Goal: Consume media (video, audio): Consume media (video, audio)

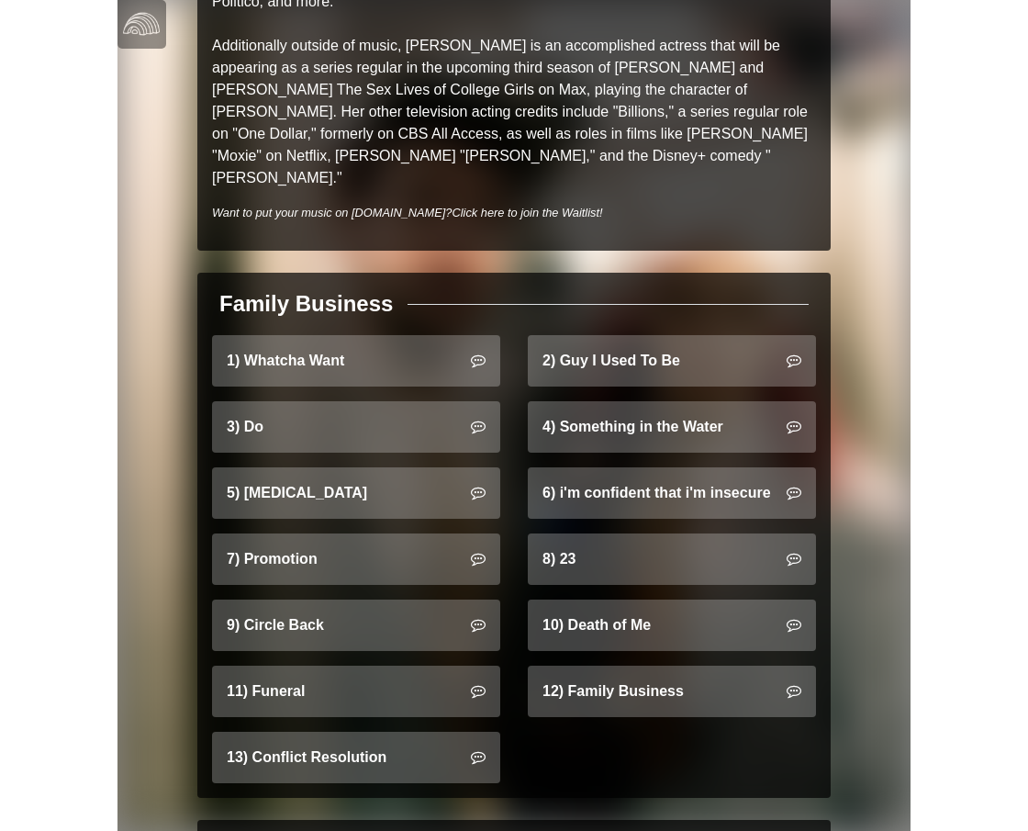
scroll to position [1462, 0]
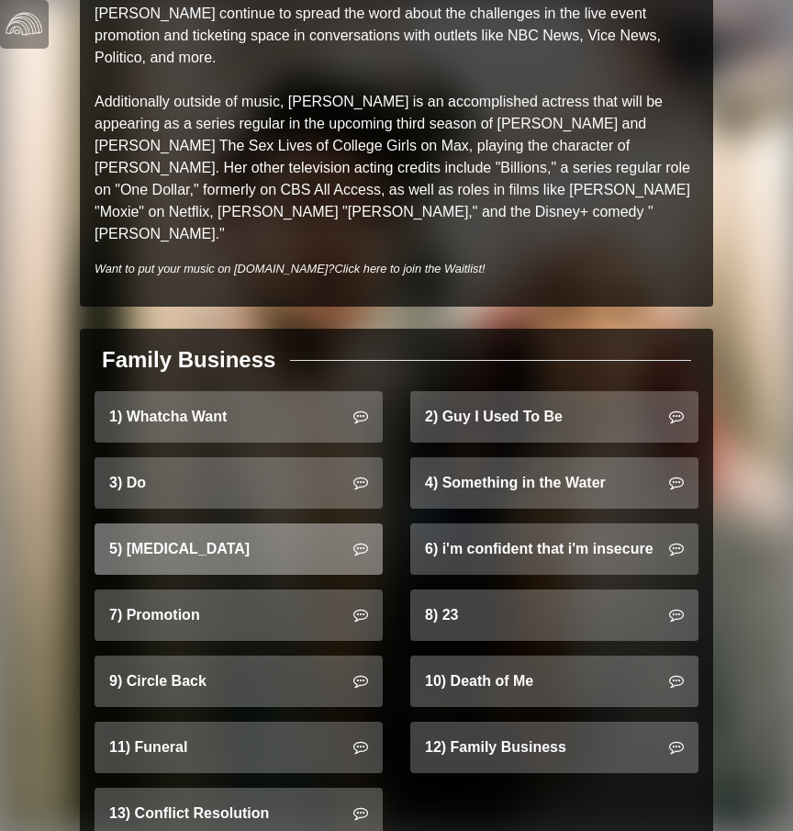
click at [234, 523] on link "5) Hip Replacement" at bounding box center [239, 548] width 288 height 51
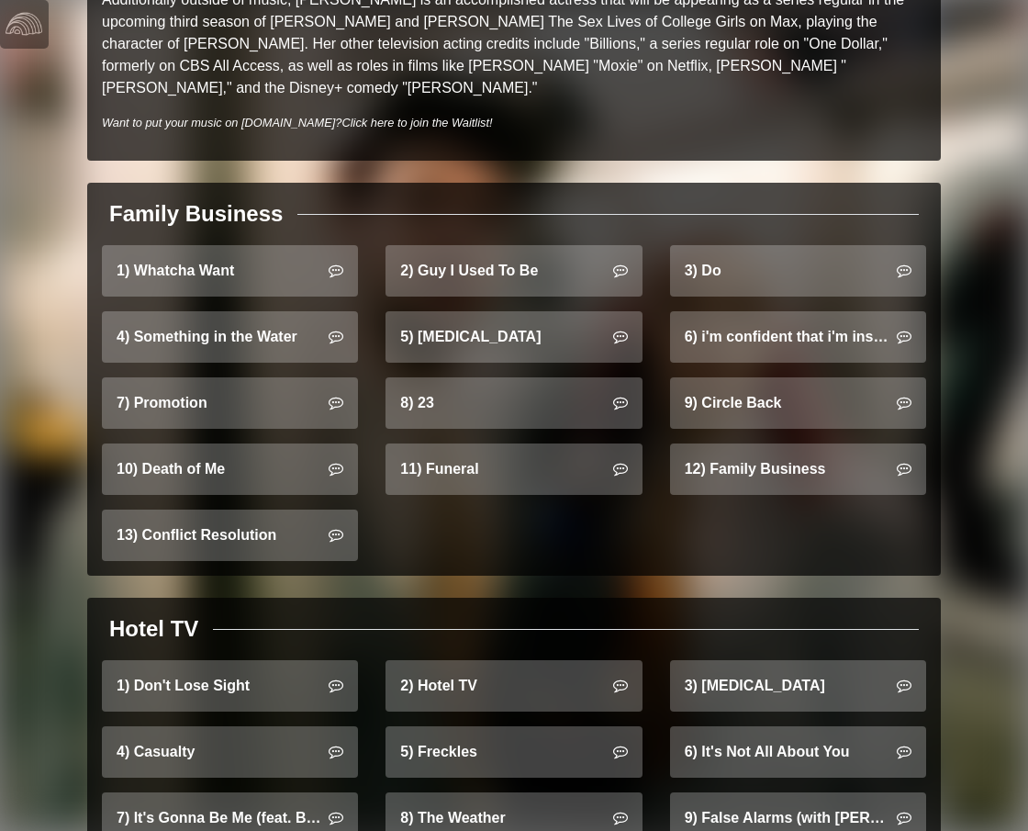
scroll to position [1339, 0]
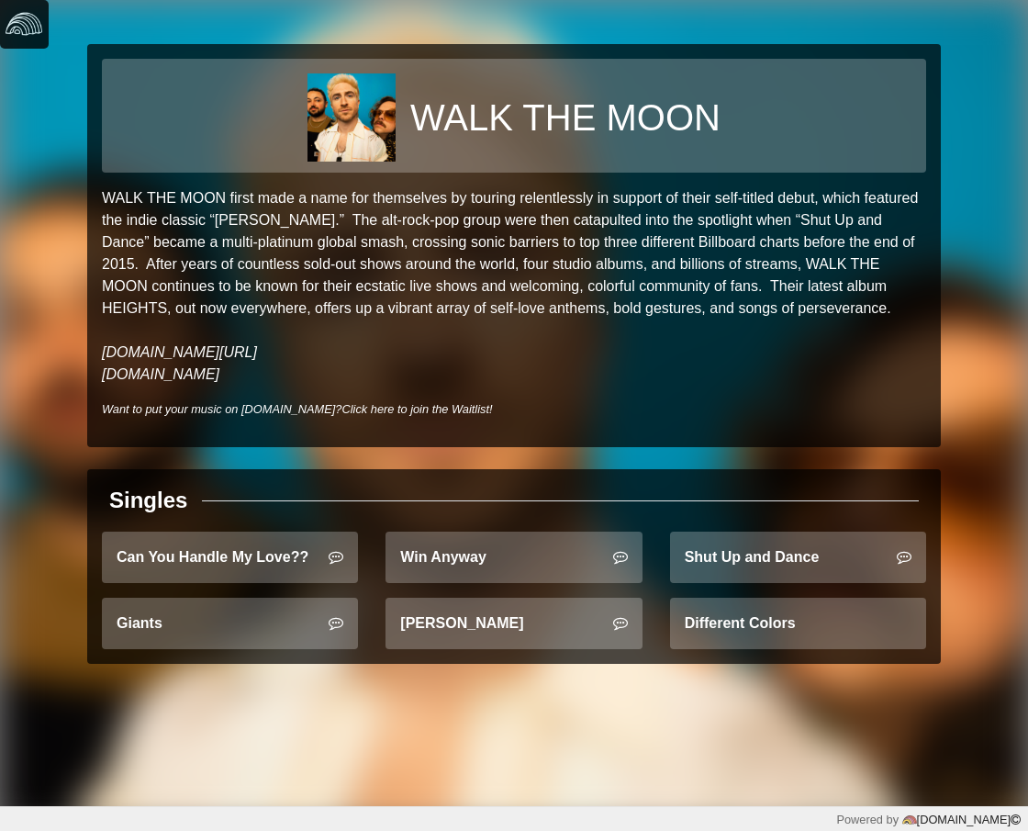
click at [33, 25] on img at bounding box center [24, 24] width 37 height 37
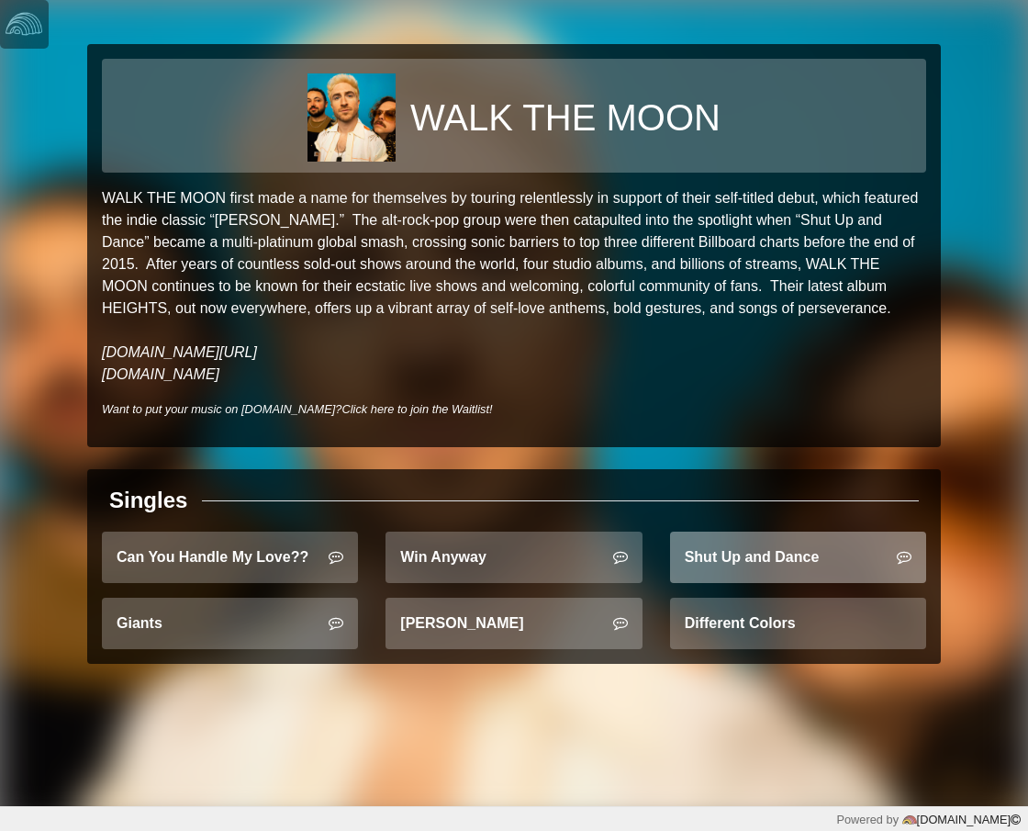
click at [716, 577] on link "Shut Up and Dance" at bounding box center [798, 556] width 256 height 51
